Goal: Transaction & Acquisition: Purchase product/service

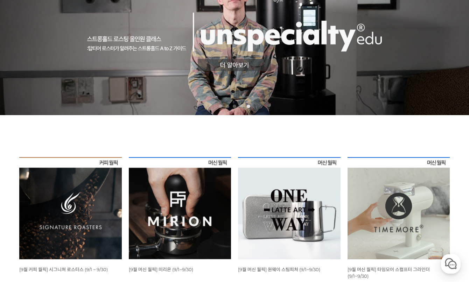
scroll to position [175, 0]
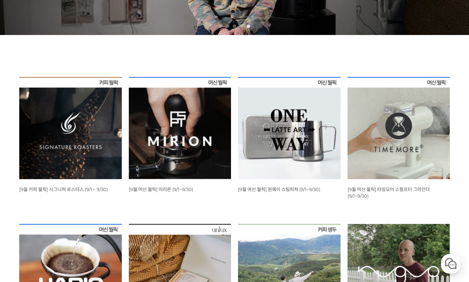
click at [64, 132] on img at bounding box center [70, 128] width 103 height 103
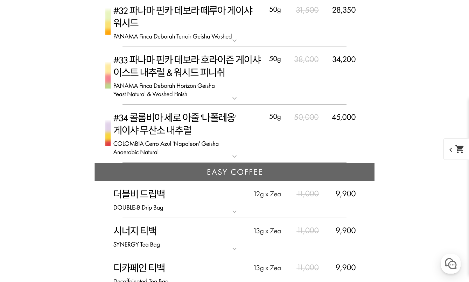
scroll to position [2025, 0]
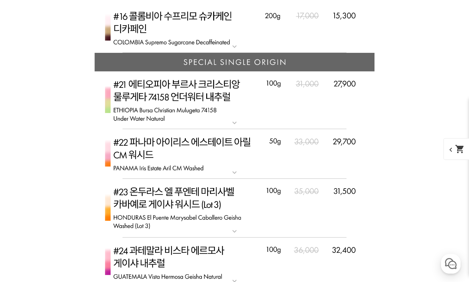
scroll to position [2060, 0]
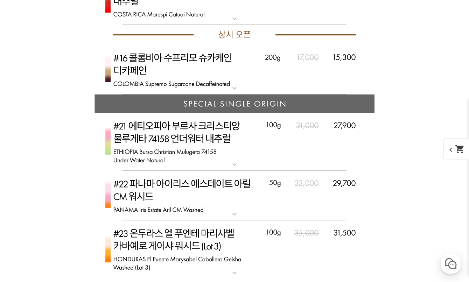
scroll to position [2410, 0]
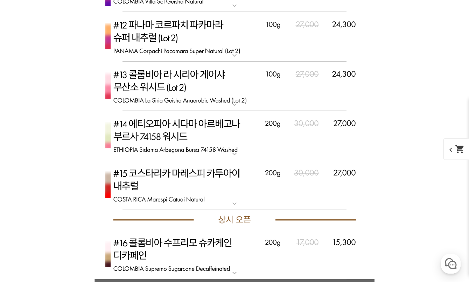
scroll to position [2375, 0]
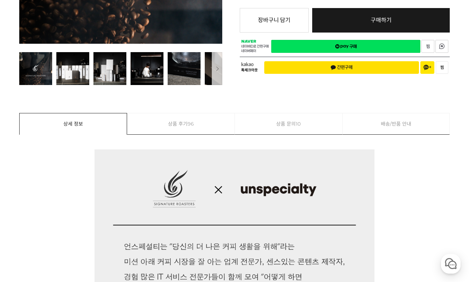
scroll to position [0, 0]
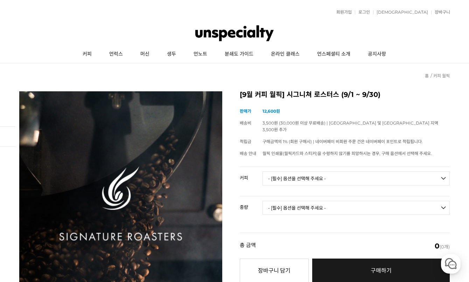
click at [238, 25] on img at bounding box center [234, 33] width 79 height 21
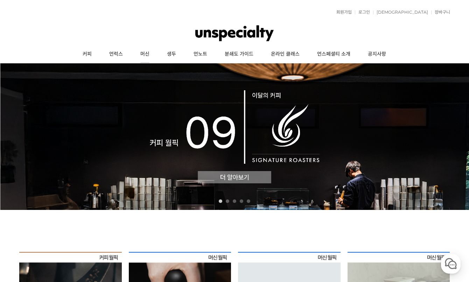
click at [146, 58] on link "머신" at bounding box center [145, 55] width 27 height 18
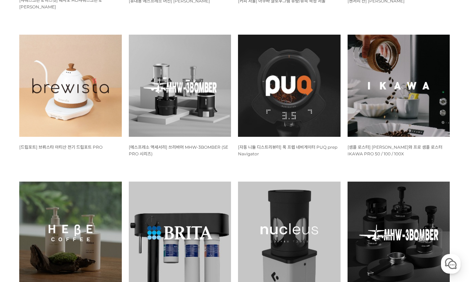
scroll to position [560, 0]
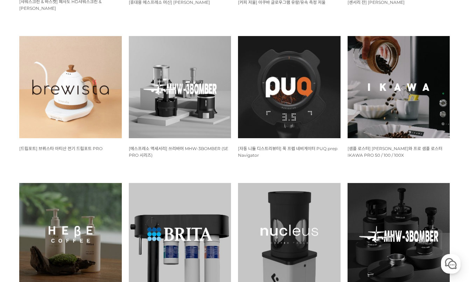
click at [77, 73] on img at bounding box center [70, 87] width 103 height 103
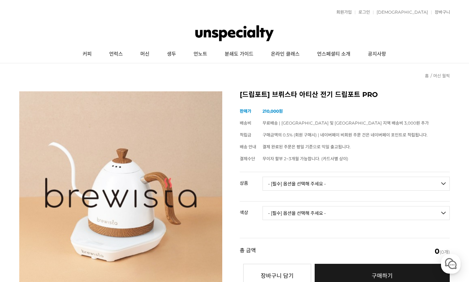
click at [310, 179] on select "- [필수] 옵션을 선택해 주세요 - ------------------- 브뤼스타 아티산 전기 드립포트 PRO 600mL 브뤼스타 아티산 전기…" at bounding box center [356, 184] width 187 height 14
select select "브뤼스타 아티산 전기 드립포트 PRO 600mL"
click at [263, 177] on select "- [필수] 옵션을 선택해 주세요 - ------------------- 브뤼스타 아티산 전기 드립포트 PRO 600mL 브뤼스타 아티산 전기…" at bounding box center [356, 184] width 187 height 14
click at [286, 215] on select "- [필수] 옵션을 선택해 주세요 - ------------------- 모던화이트 시크블랙 실버그레이 올블랙 올화이트 네덜란드오렌지 브라질옐…" at bounding box center [356, 213] width 187 height 14
select select "모던화이트"
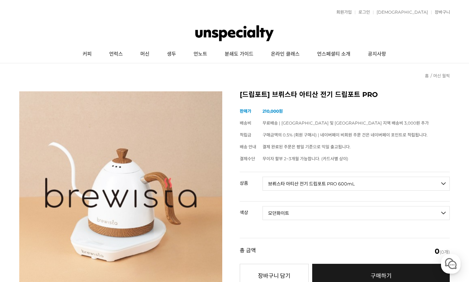
click at [263, 206] on select "- [필수] 옵션을 선택해 주세요 - ------------------- 모던화이트 시크블랙 실버그레이 올블랙 올화이트 네덜란드오렌지 브라질옐…" at bounding box center [356, 213] width 187 height 14
select select "*"
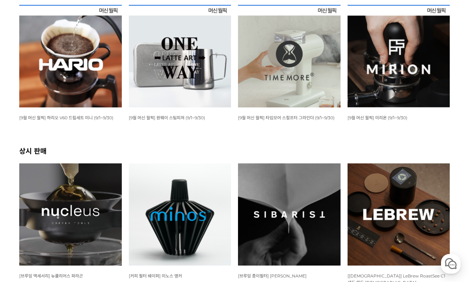
scroll to position [105, 0]
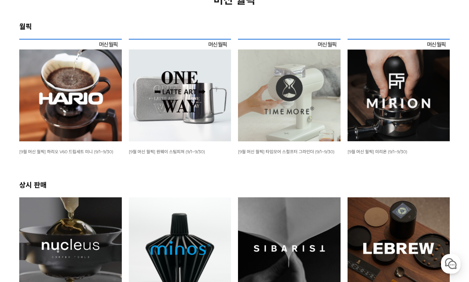
click at [87, 104] on img at bounding box center [70, 90] width 103 height 103
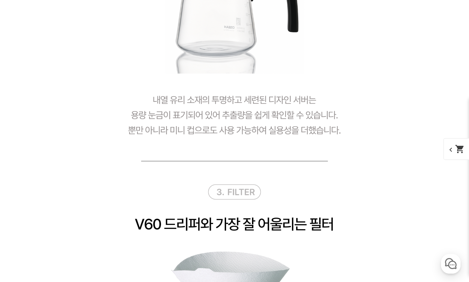
scroll to position [1997, 0]
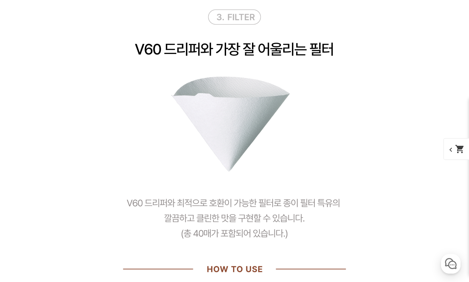
drag, startPoint x: 364, startPoint y: 185, endPoint x: 368, endPoint y: 187, distance: 4.7
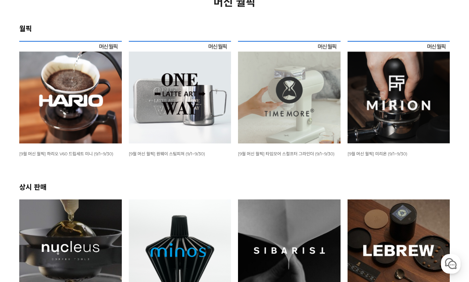
click at [376, 123] on img at bounding box center [399, 92] width 103 height 103
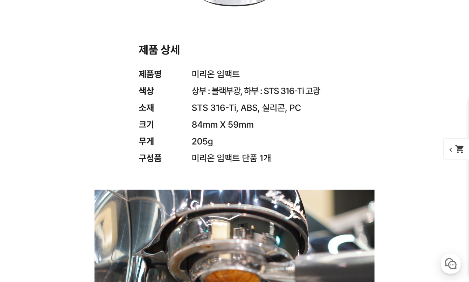
scroll to position [6366, 0]
